Goal: Information Seeking & Learning: Compare options

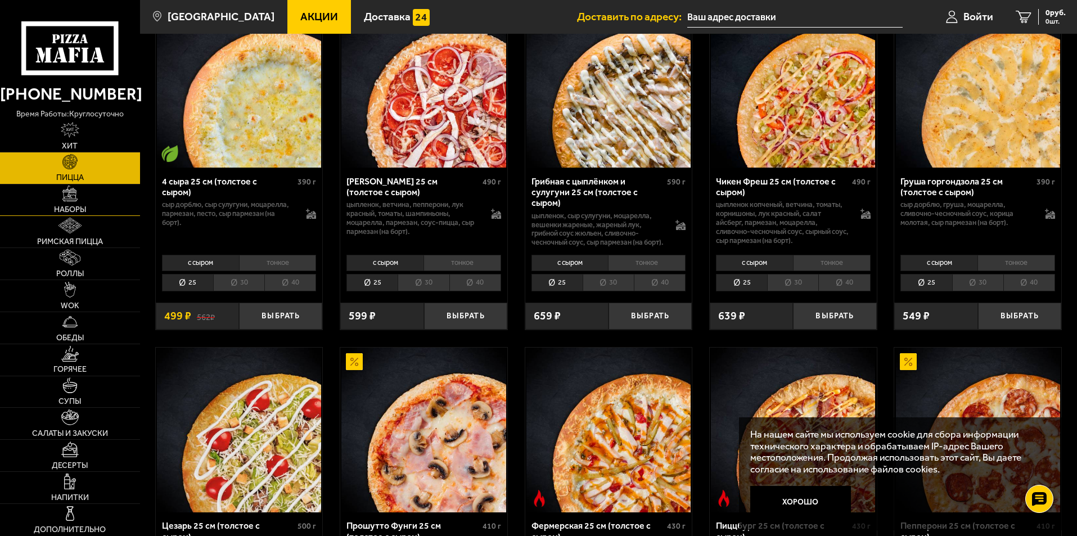
scroll to position [787, 0]
click at [78, 174] on span "Пицца" at bounding box center [70, 178] width 28 height 8
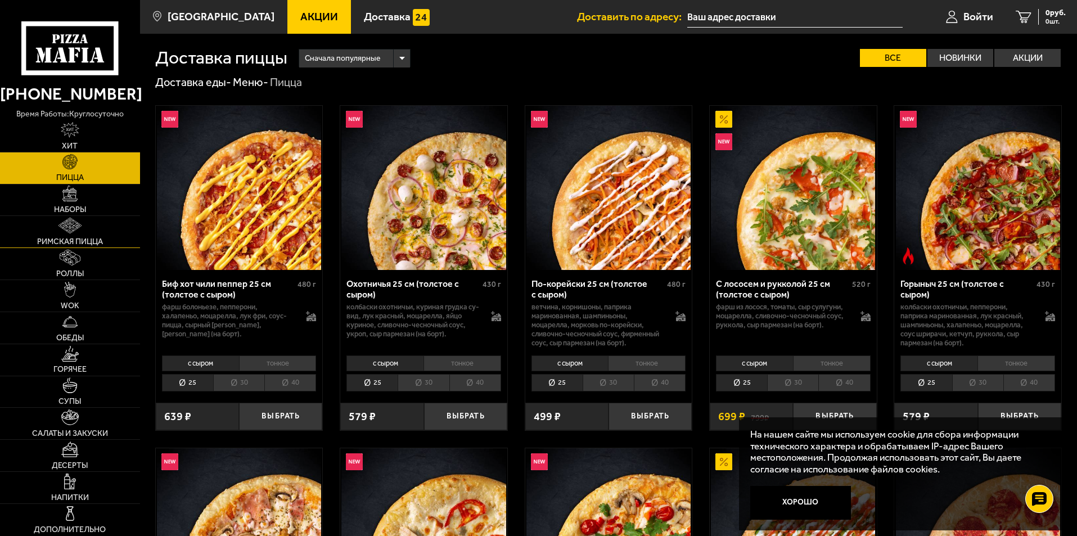
click at [124, 232] on link "Римская пицца" at bounding box center [70, 231] width 140 height 31
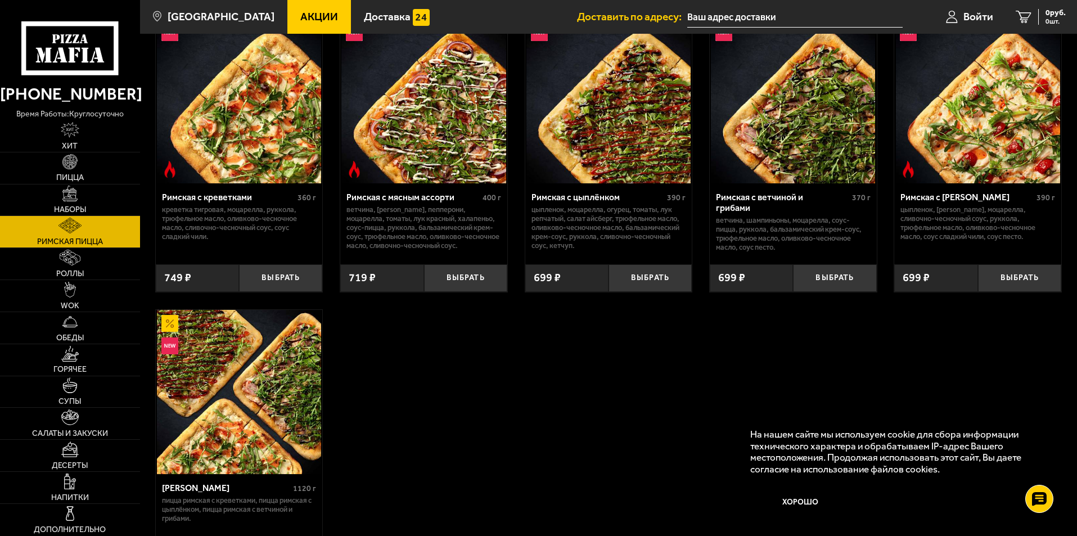
scroll to position [112, 0]
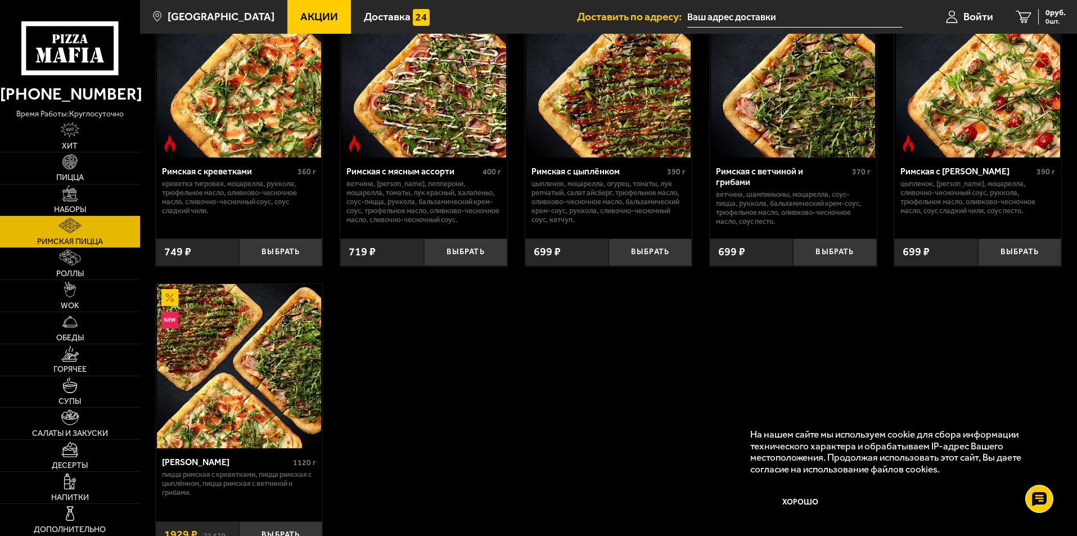
click at [255, 352] on img at bounding box center [239, 366] width 164 height 164
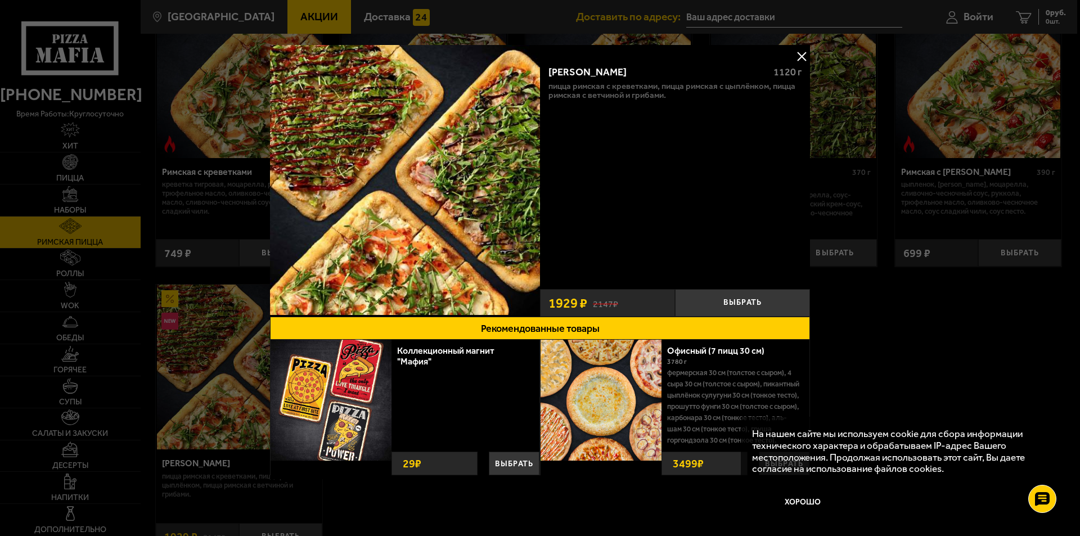
click at [793, 51] on button at bounding box center [801, 56] width 17 height 17
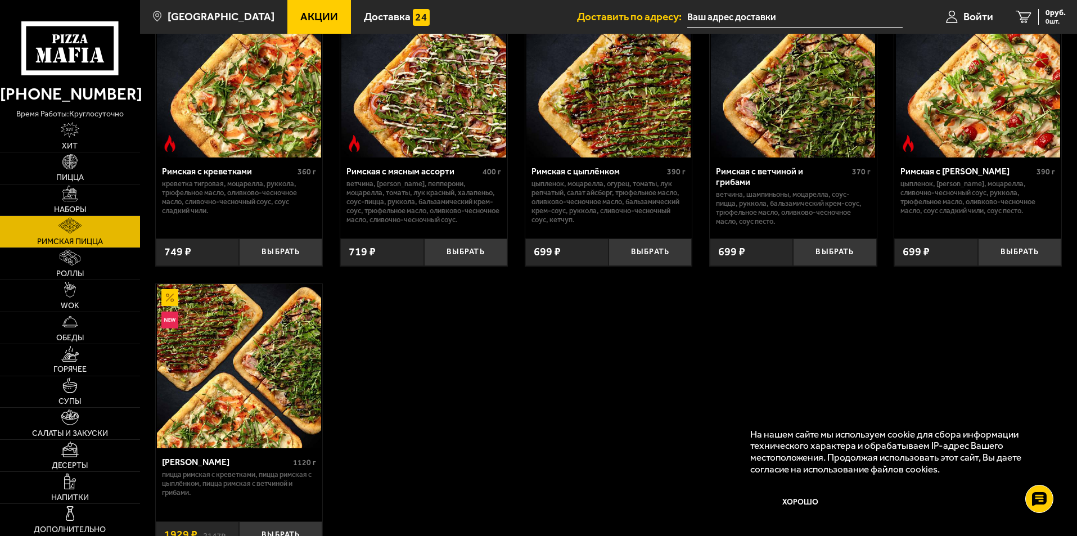
click at [439, 106] on img at bounding box center [423, 75] width 164 height 164
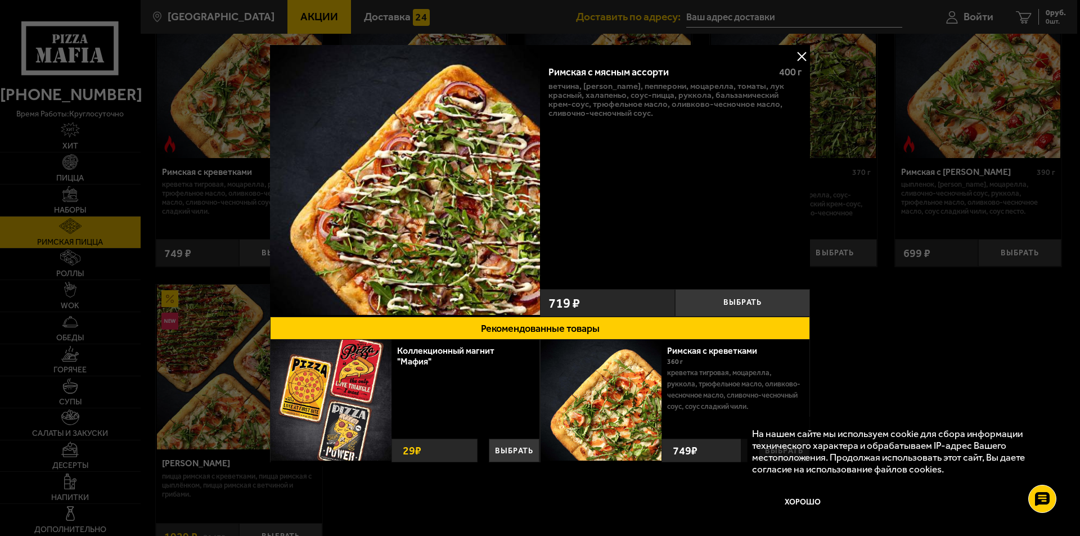
click at [798, 56] on button at bounding box center [801, 56] width 17 height 17
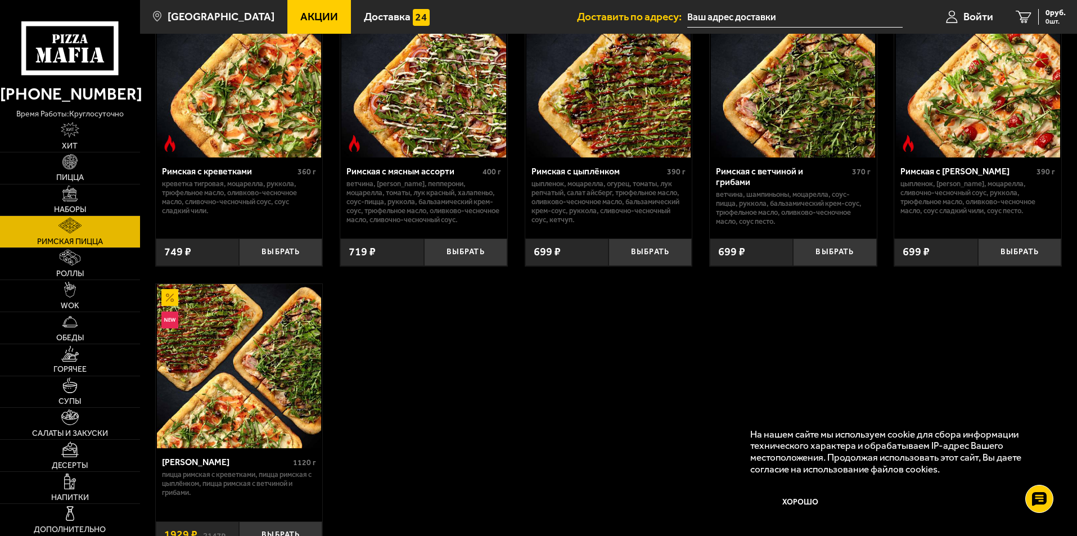
click at [314, 316] on img at bounding box center [239, 366] width 164 height 164
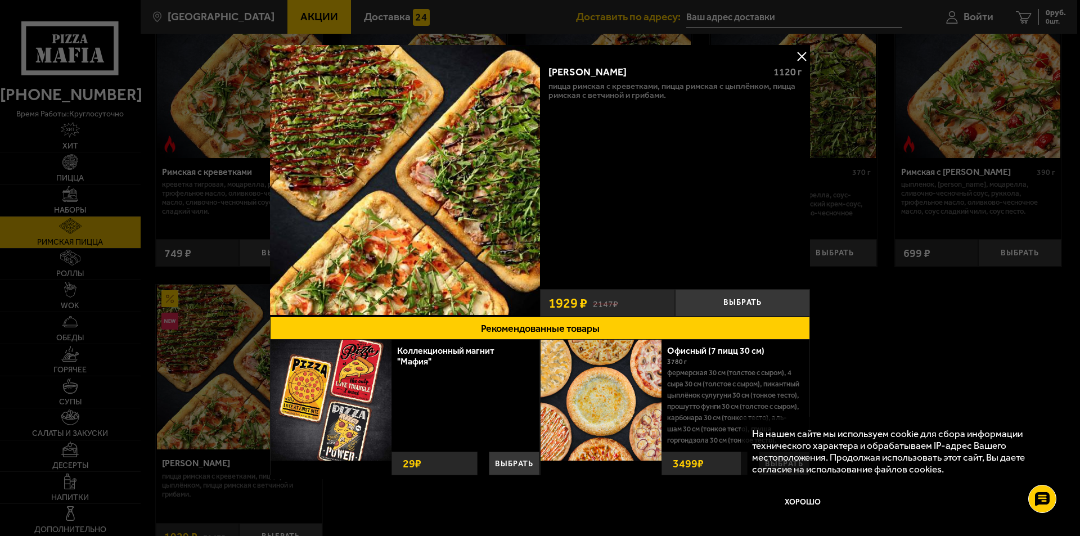
click at [799, 52] on button at bounding box center [801, 56] width 17 height 17
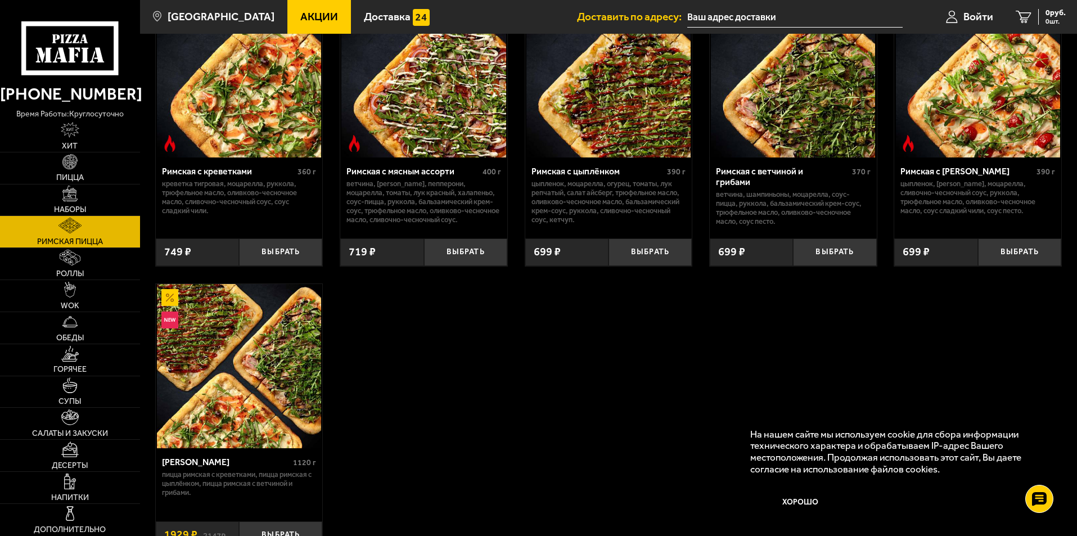
click at [276, 95] on img at bounding box center [239, 75] width 164 height 164
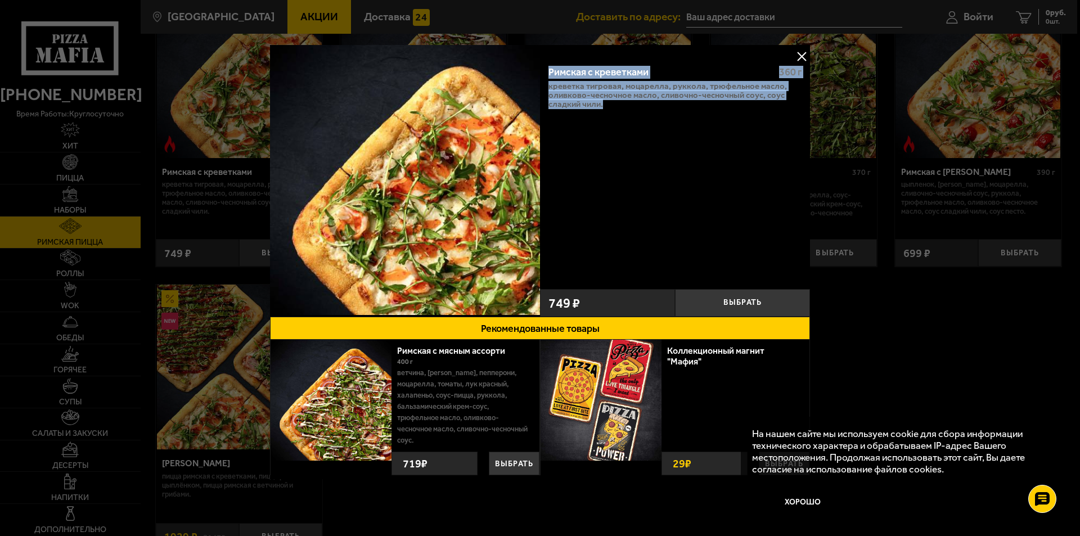
drag, startPoint x: 547, startPoint y: 71, endPoint x: 605, endPoint y: 109, distance: 69.9
click at [605, 109] on div "Римская с креветками 360 г креветка тигровая, моцарелла, руккола, трюфельное ма…" at bounding box center [675, 169] width 270 height 227
copy div "Римская с креветками 360 г креветка тигровая, моцарелла, руккола, трюфельное ма…"
click at [802, 53] on button at bounding box center [801, 56] width 17 height 17
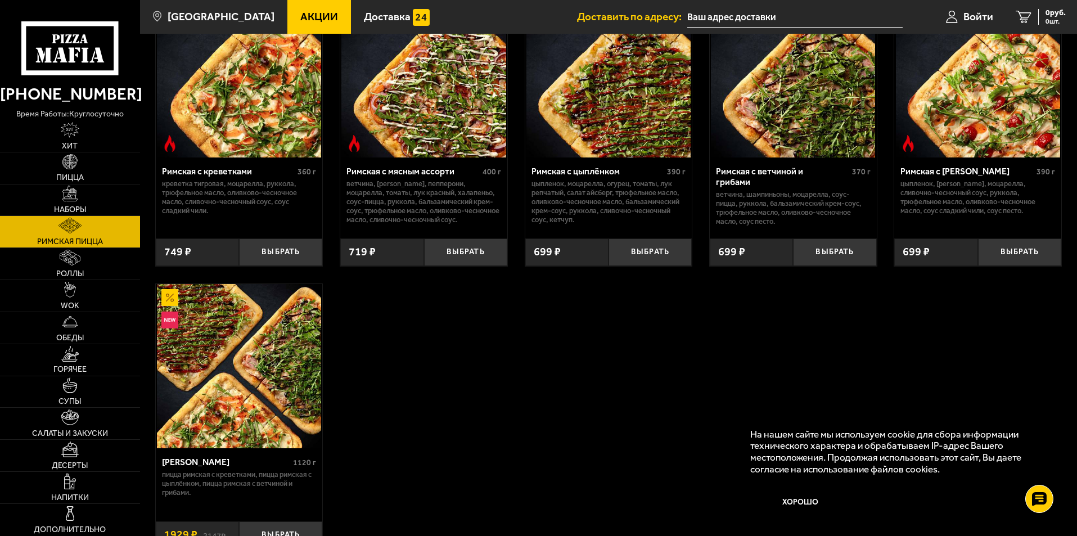
click at [601, 127] on img at bounding box center [608, 75] width 164 height 164
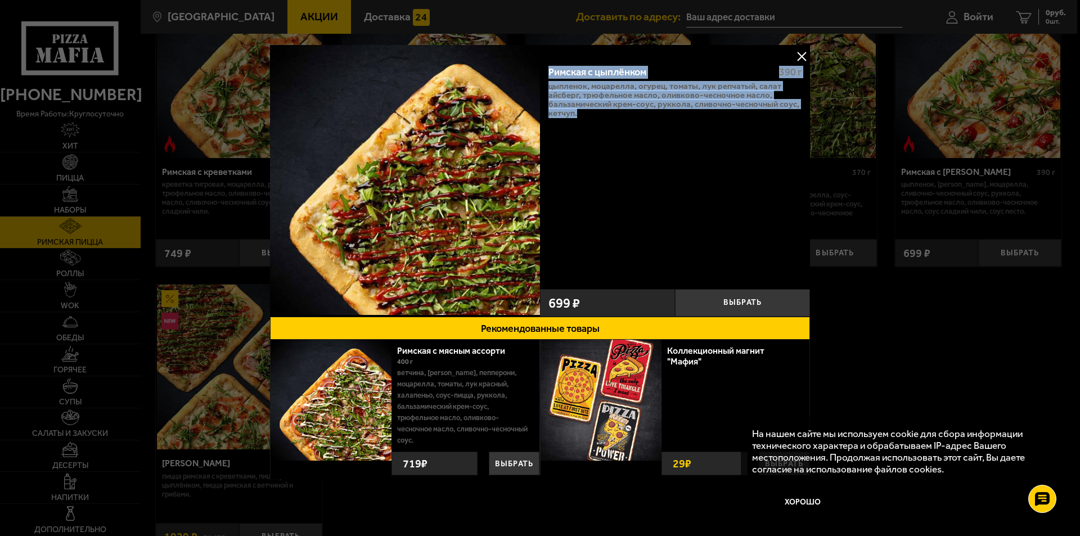
drag, startPoint x: 545, startPoint y: 62, endPoint x: 599, endPoint y: 126, distance: 83.8
click at [599, 126] on div "Римская с цыплёнком 390 г цыпленок, моцарелла, огурец, томаты, лук репчатый, са…" at bounding box center [675, 169] width 270 height 227
copy div "Римская с цыплёнком 390 г цыпленок, моцарелла, огурец, томаты, лук репчатый, са…"
click at [804, 50] on button at bounding box center [801, 56] width 17 height 17
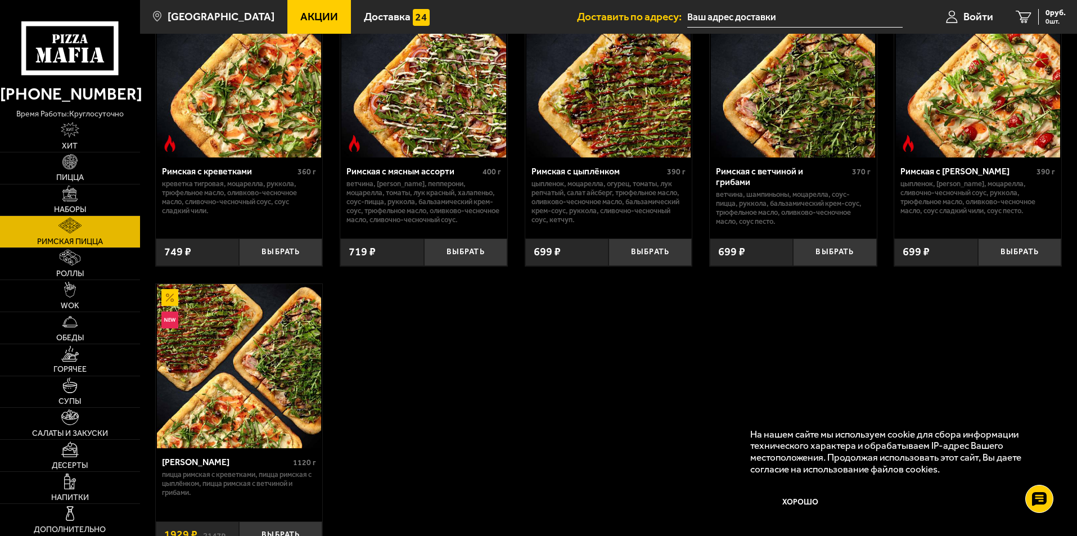
click at [791, 120] on img at bounding box center [793, 75] width 164 height 164
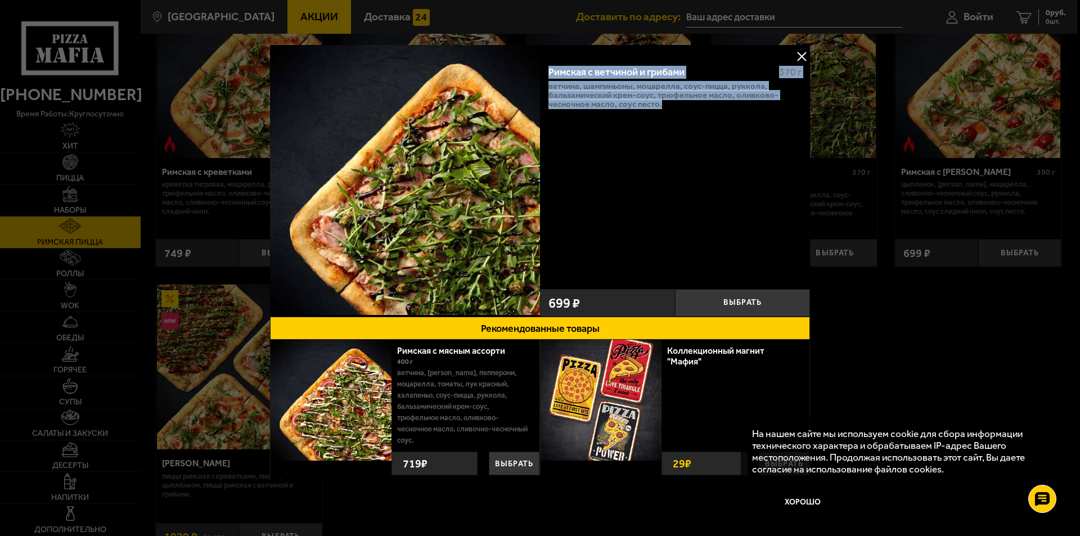
drag, startPoint x: 547, startPoint y: 69, endPoint x: 686, endPoint y: 124, distance: 148.9
click at [686, 124] on div "Римская с ветчиной и грибами 370 г ветчина, шампиньоны, моцарелла, соус-пицца, …" at bounding box center [675, 169] width 270 height 227
copy div "Римская с ветчиной и грибами 370 г ветчина, шампиньоны, моцарелла, соус-пицца, …"
click at [801, 55] on button at bounding box center [801, 56] width 17 height 17
